Goal: Navigation & Orientation: Find specific page/section

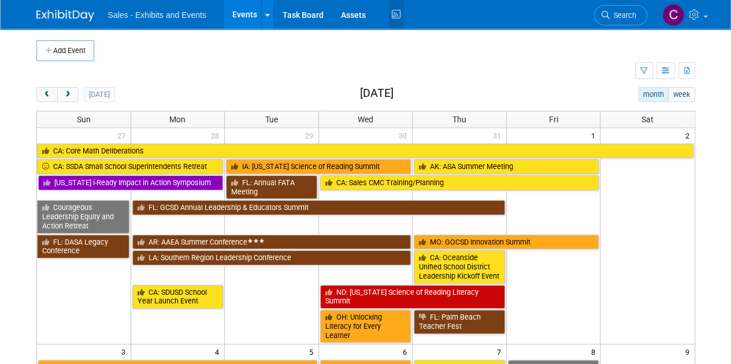
click at [390, 17] on icon at bounding box center [396, 15] width 14 height 18
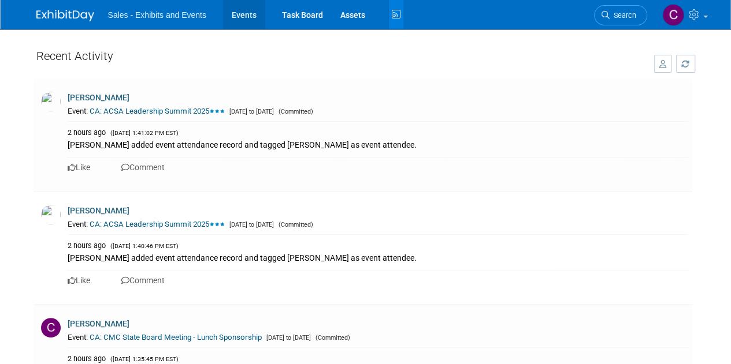
click at [245, 21] on link "Events" at bounding box center [244, 14] width 42 height 29
